Goal: Information Seeking & Learning: Check status

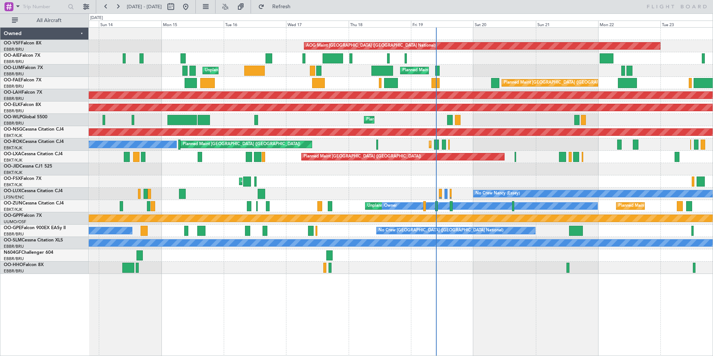
click at [488, 259] on div "AOG Maint [GEOGRAPHIC_DATA] ([GEOGRAPHIC_DATA] National) Planned Maint [GEOGRAP…" at bounding box center [401, 191] width 624 height 328
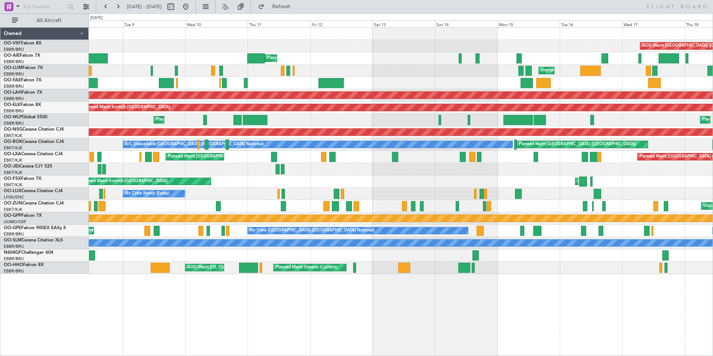
click at [443, 306] on div "AOG Maint [GEOGRAPHIC_DATA] ([GEOGRAPHIC_DATA] National) Planned Maint [GEOGRAP…" at bounding box center [401, 191] width 624 height 328
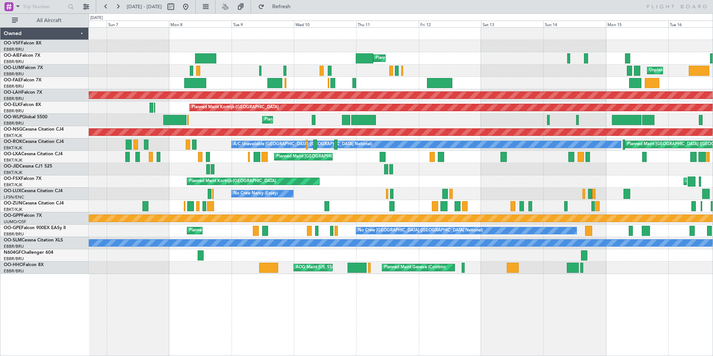
click at [258, 293] on div "AOG Maint [GEOGRAPHIC_DATA] ([GEOGRAPHIC_DATA] National) Planned Maint [GEOGRAP…" at bounding box center [401, 191] width 624 height 328
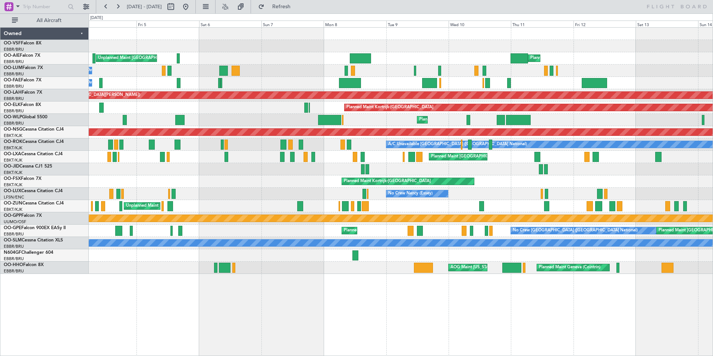
click at [427, 303] on div "Planned Maint [GEOGRAPHIC_DATA] ([GEOGRAPHIC_DATA]) Unplanned Maint [GEOGRAPHIC…" at bounding box center [401, 191] width 624 height 328
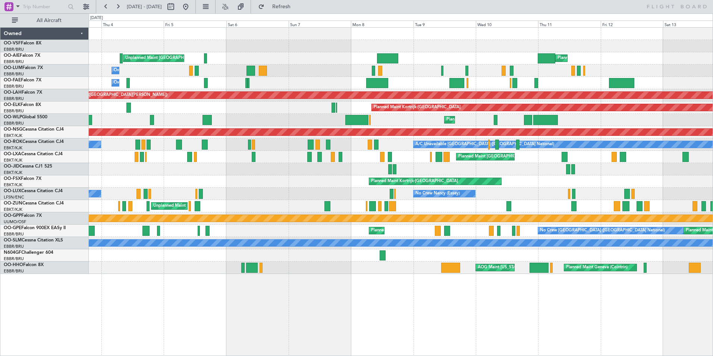
click at [434, 284] on div "Planned Maint [GEOGRAPHIC_DATA] ([GEOGRAPHIC_DATA]) Unplanned Maint [GEOGRAPHIC…" at bounding box center [401, 191] width 624 height 328
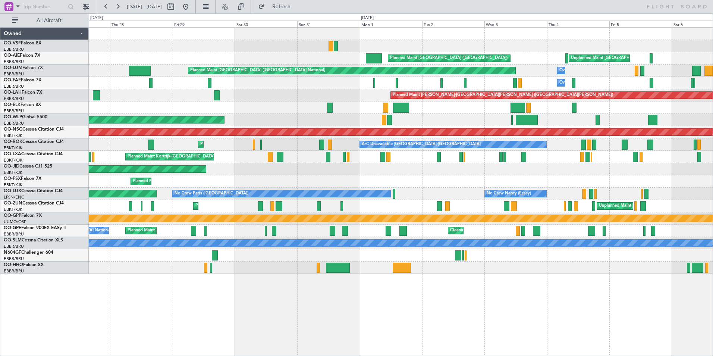
click at [382, 341] on div "Unplanned Maint [GEOGRAPHIC_DATA] ([GEOGRAPHIC_DATA] National) Planned Maint [G…" at bounding box center [356, 184] width 713 height 342
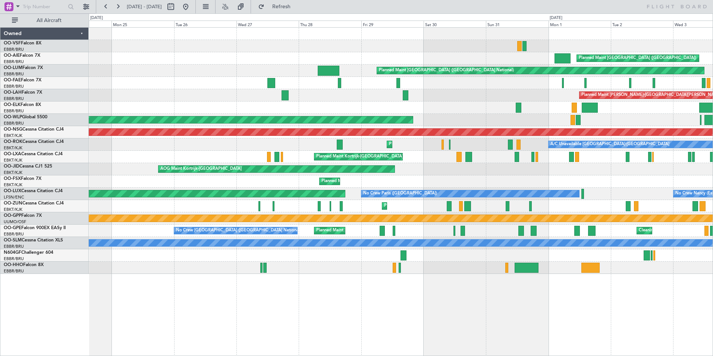
click at [334, 282] on div "Planned Maint [GEOGRAPHIC_DATA] ([GEOGRAPHIC_DATA]) Unplanned Maint [GEOGRAPHIC…" at bounding box center [401, 191] width 624 height 328
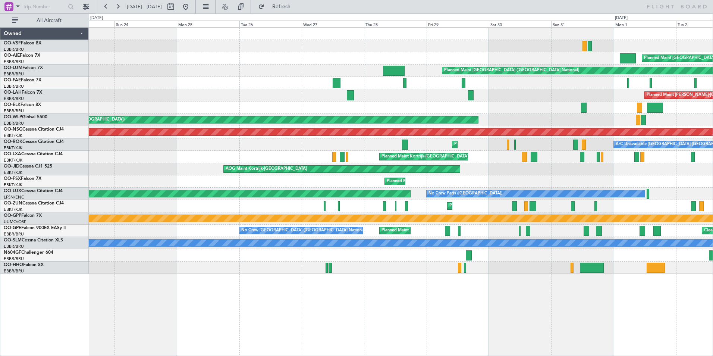
click at [349, 281] on div "Planned Maint [GEOGRAPHIC_DATA] ([GEOGRAPHIC_DATA]) Unplanned Maint [GEOGRAPHIC…" at bounding box center [401, 191] width 624 height 328
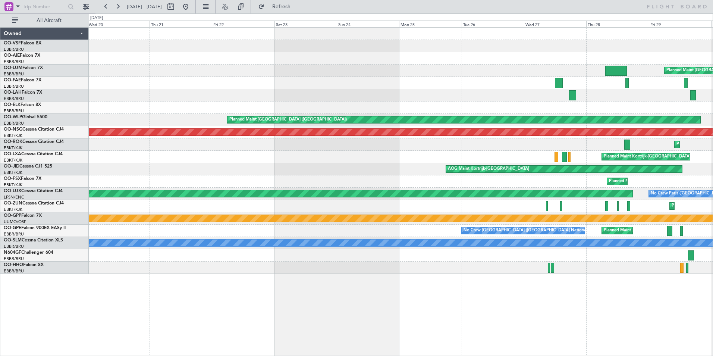
click at [362, 281] on div "Planned Maint [GEOGRAPHIC_DATA] ([GEOGRAPHIC_DATA]) Planned Maint [GEOGRAPHIC_D…" at bounding box center [401, 191] width 624 height 328
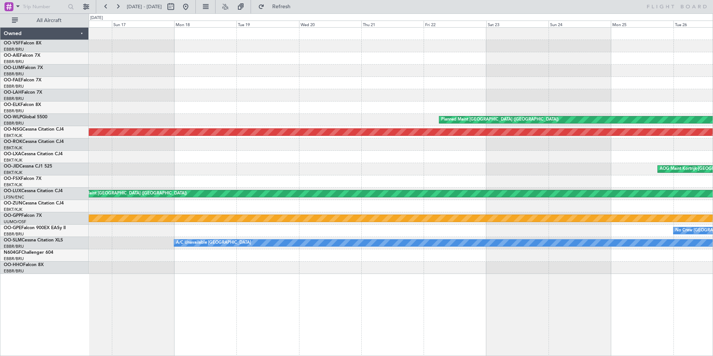
click at [283, 287] on div "Planned Maint [GEOGRAPHIC_DATA] ([GEOGRAPHIC_DATA]) Planned Maint [GEOGRAPHIC_D…" at bounding box center [401, 191] width 624 height 328
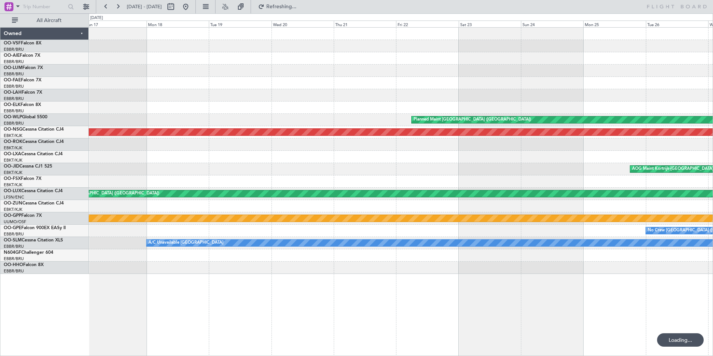
click at [117, 312] on div "Planned Maint [GEOGRAPHIC_DATA] ([GEOGRAPHIC_DATA] National) Planned Maint [GEO…" at bounding box center [401, 191] width 624 height 328
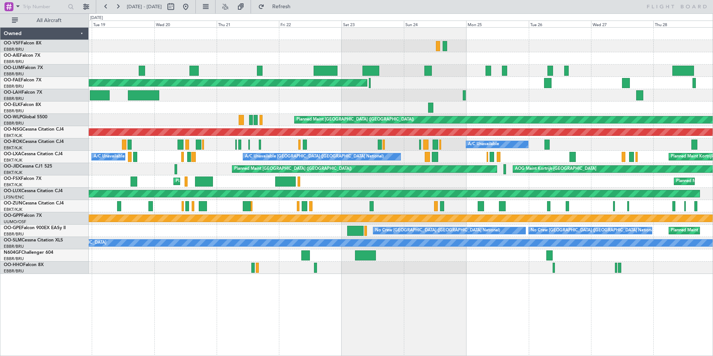
click at [468, 200] on div "Planned Maint Kortrijk-[GEOGRAPHIC_DATA]" at bounding box center [401, 206] width 624 height 12
